Goal: Task Accomplishment & Management: Use online tool/utility

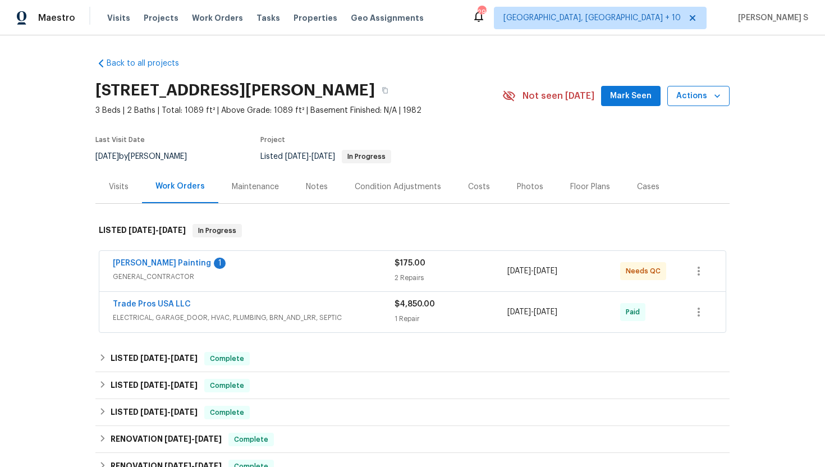
click at [705, 93] on span "Actions" at bounding box center [699, 96] width 44 height 14
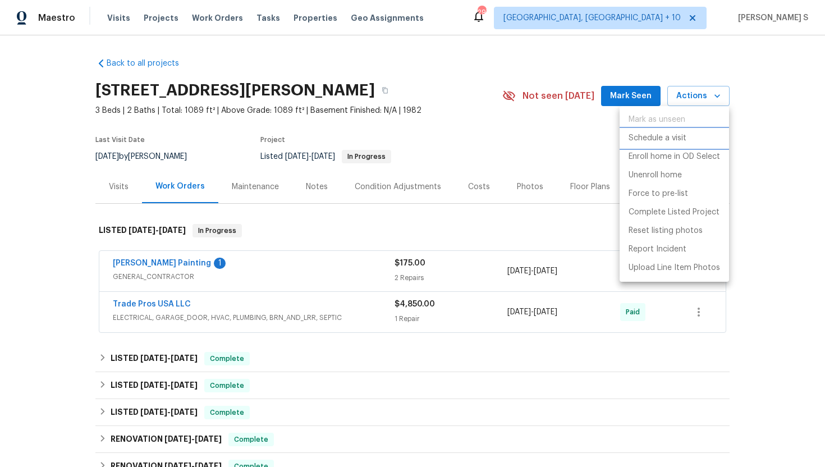
click at [665, 139] on p "Schedule a visit" at bounding box center [658, 139] width 58 height 12
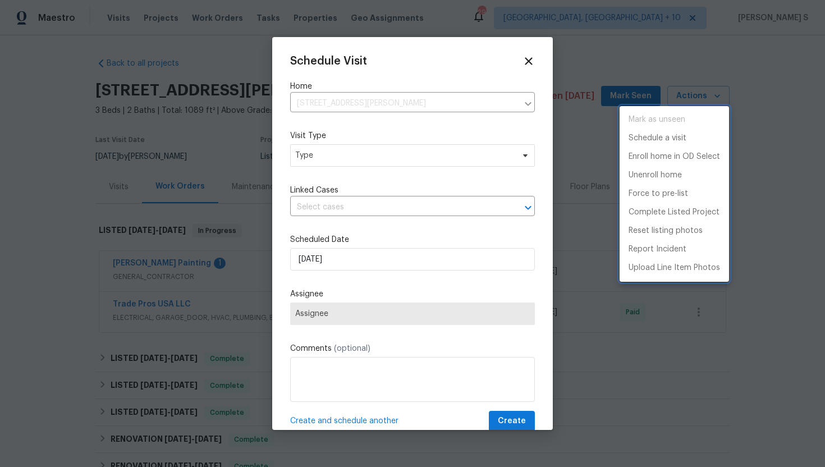
click at [339, 169] on div at bounding box center [412, 233] width 825 height 467
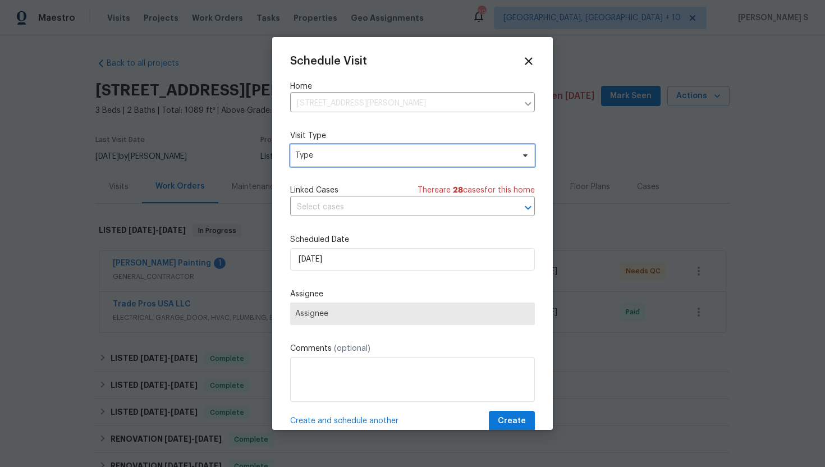
click at [336, 156] on span "Type" at bounding box center [404, 155] width 218 height 11
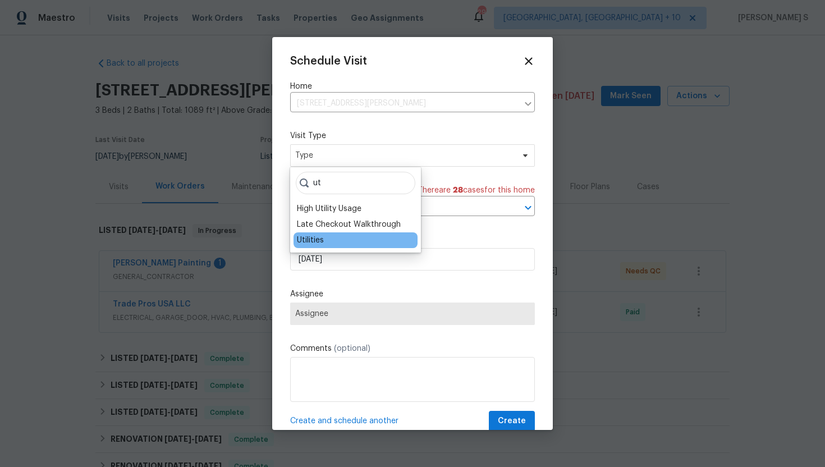
type input "ut"
click at [308, 240] on div "Utilities" at bounding box center [310, 240] width 27 height 11
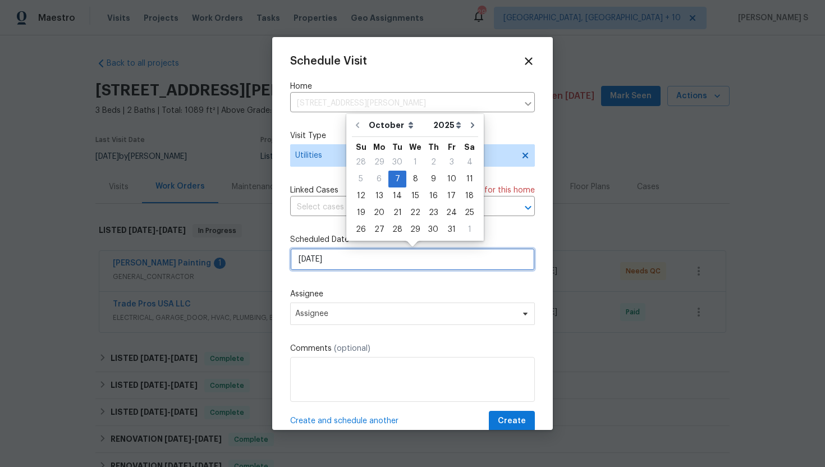
click at [355, 260] on input "07/10/2025" at bounding box center [412, 259] width 245 height 22
click at [397, 180] on div "7" at bounding box center [398, 179] width 18 height 16
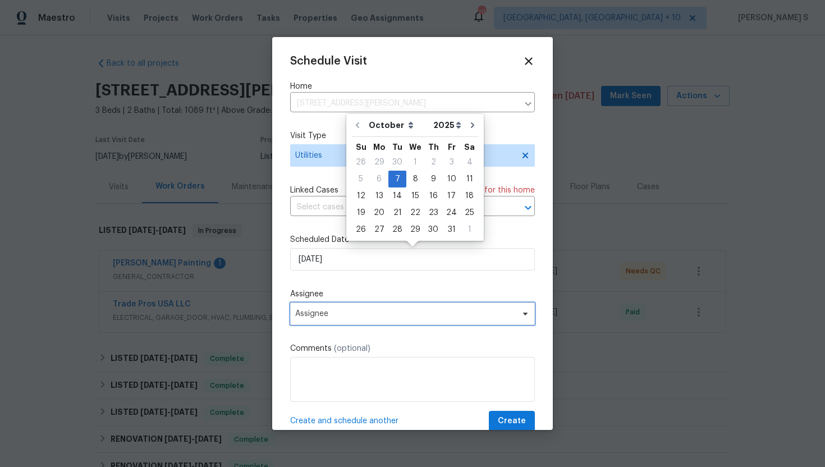
click at [334, 325] on span "Assignee" at bounding box center [412, 314] width 245 height 22
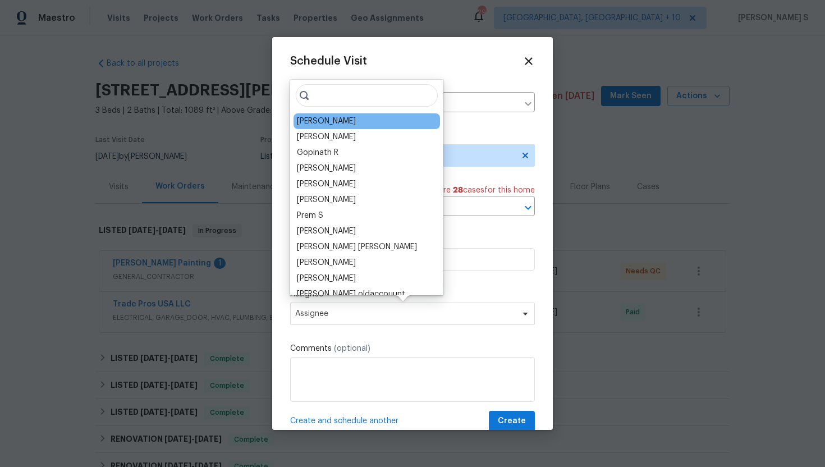
click at [345, 120] on div "Brian Holloway" at bounding box center [326, 121] width 59 height 11
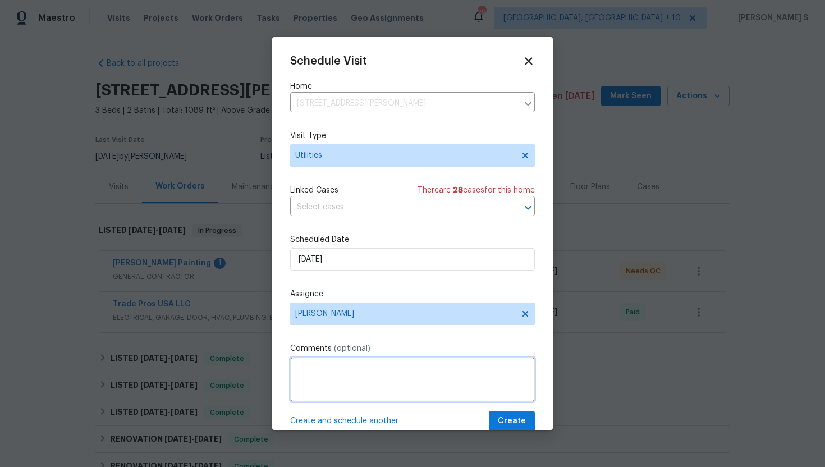
click at [336, 380] on textarea at bounding box center [412, 379] width 245 height 45
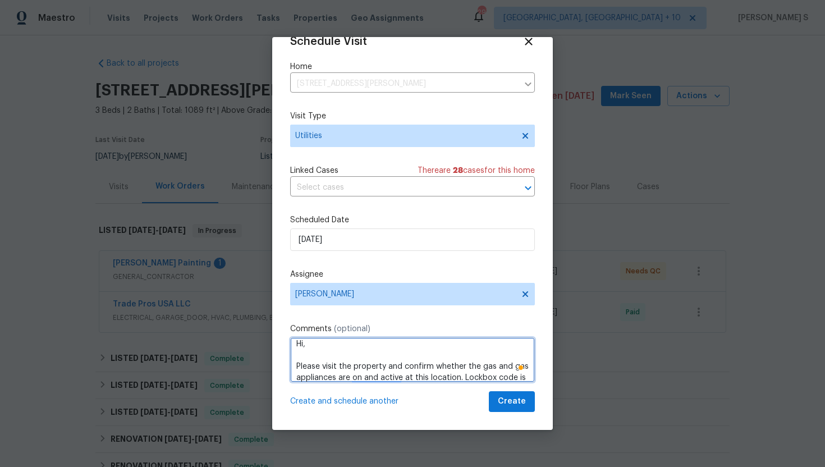
scroll to position [12, 0]
paste textarea "7331"
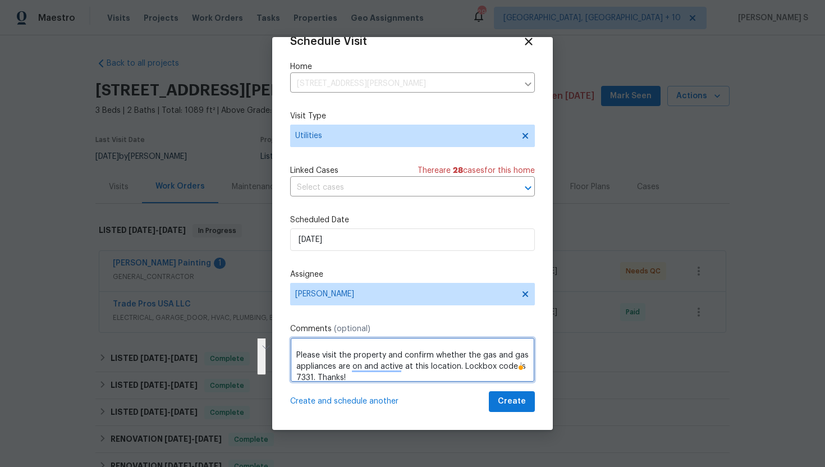
type textarea "Hi, Please visit the property and confirm whether the gas and gas appliances ar…"
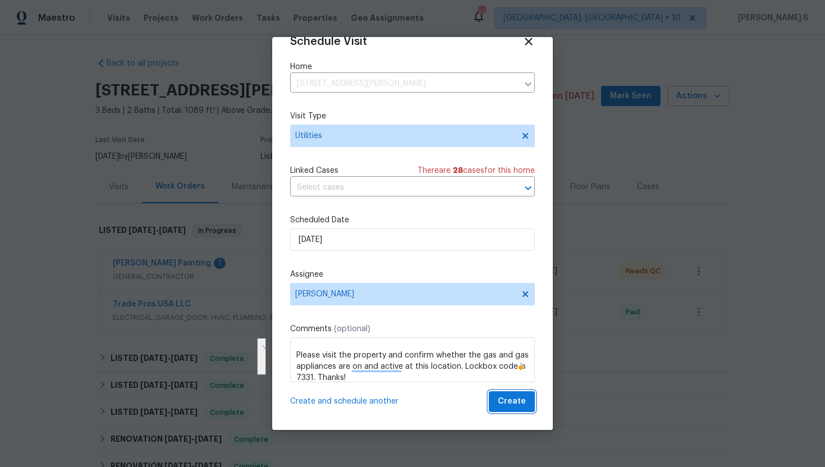
click at [503, 402] on span "Create" at bounding box center [512, 402] width 28 height 14
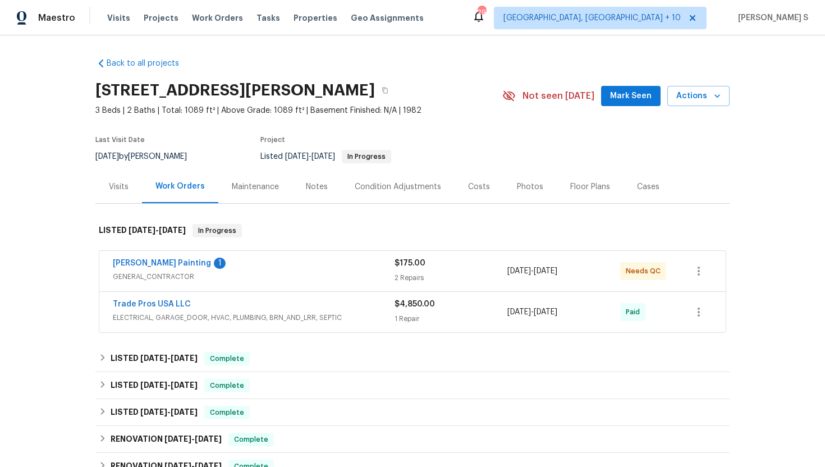
click at [117, 184] on div "Visits" at bounding box center [119, 186] width 20 height 11
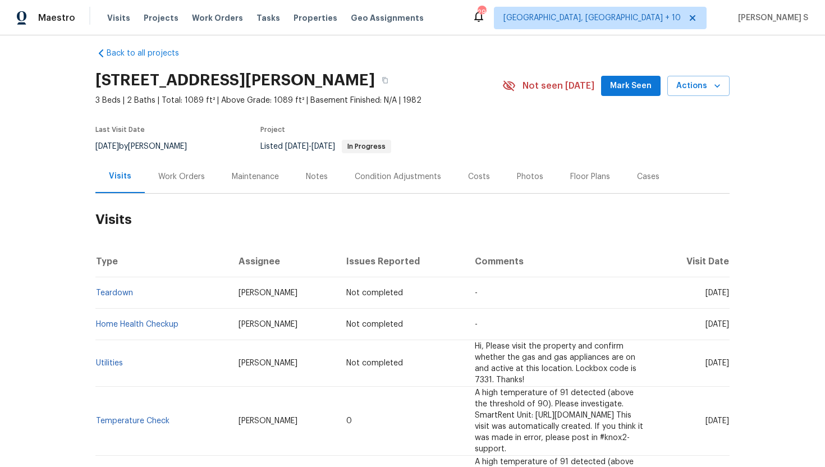
scroll to position [11, 0]
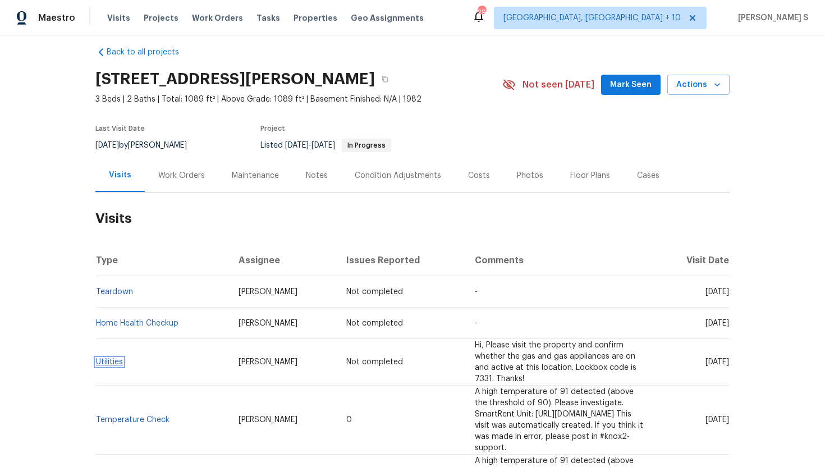
click at [111, 358] on link "Utilities" at bounding box center [109, 362] width 27 height 8
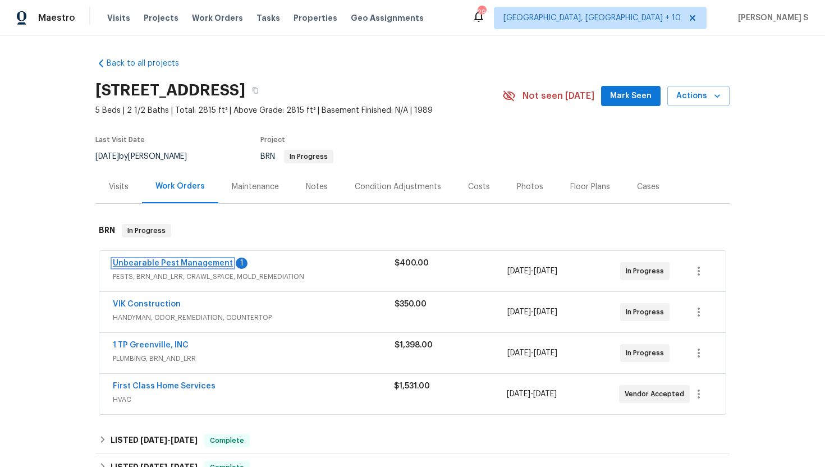
click at [168, 263] on link "Unbearable Pest Management" at bounding box center [173, 263] width 120 height 8
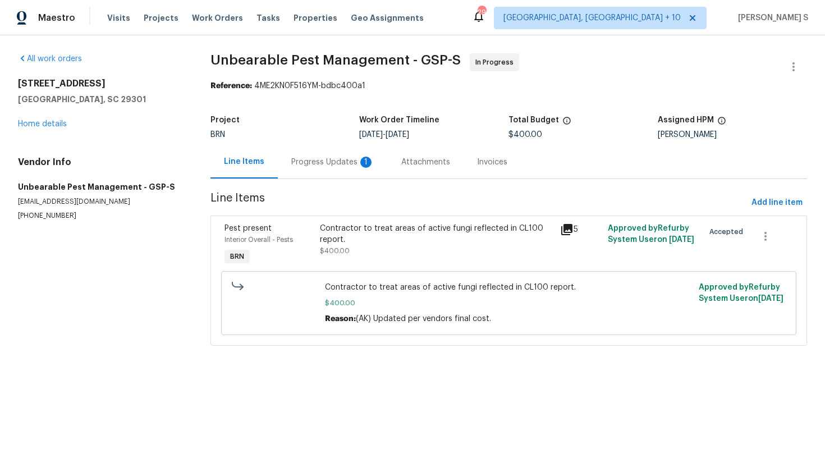
click at [317, 165] on div "Progress Updates 1" at bounding box center [332, 162] width 83 height 11
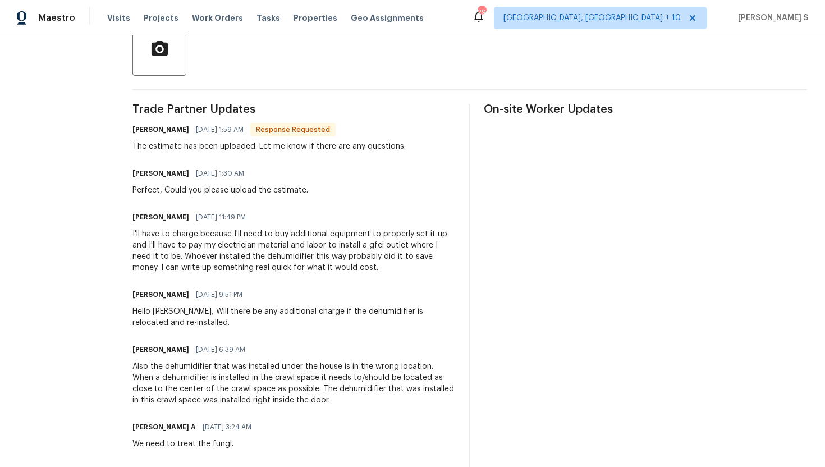
scroll to position [273, 0]
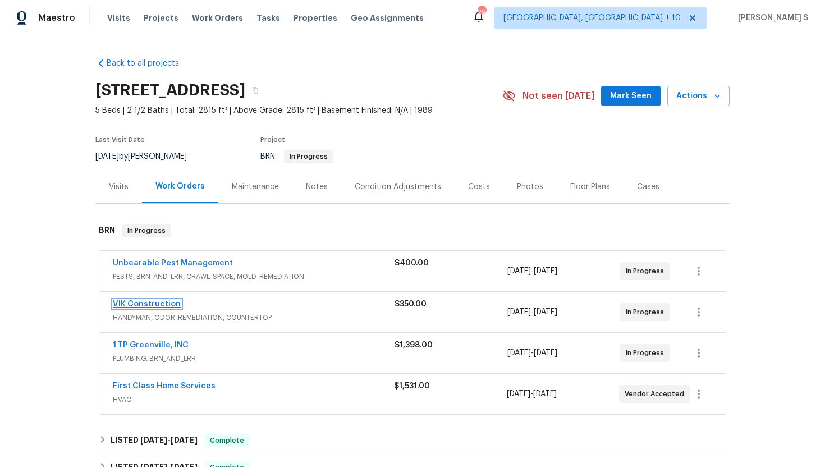
click at [140, 305] on link "VIK Construction" at bounding box center [147, 304] width 68 height 8
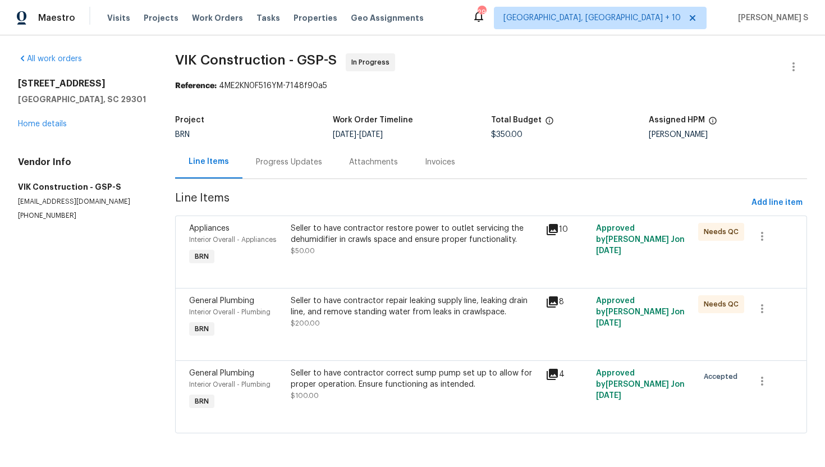
click at [290, 162] on div "Progress Updates" at bounding box center [289, 162] width 66 height 11
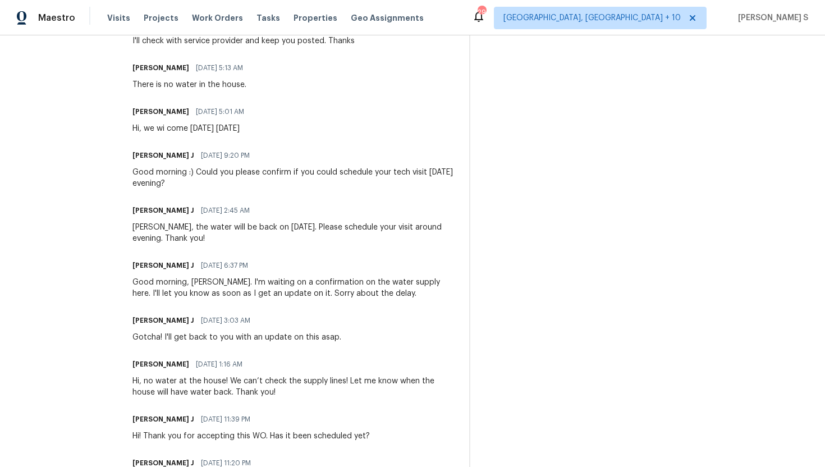
scroll to position [478, 0]
